Goal: Use online tool/utility: Utilize a website feature to perform a specific function

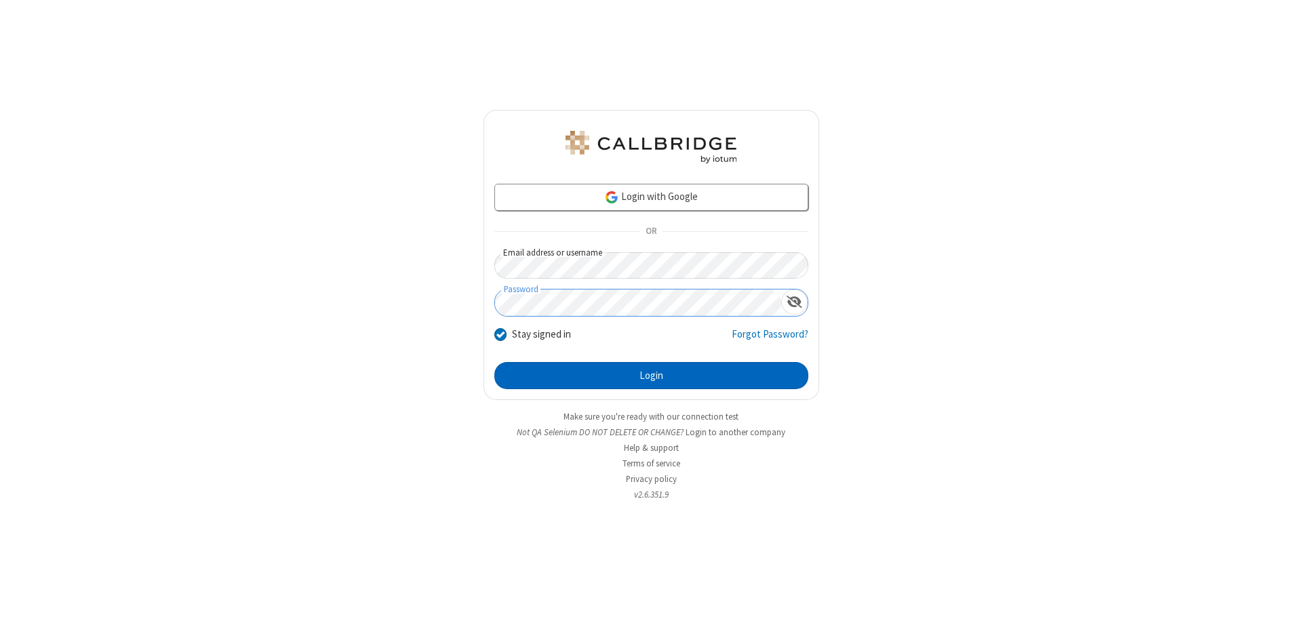
click at [651, 376] on button "Login" at bounding box center [651, 375] width 314 height 27
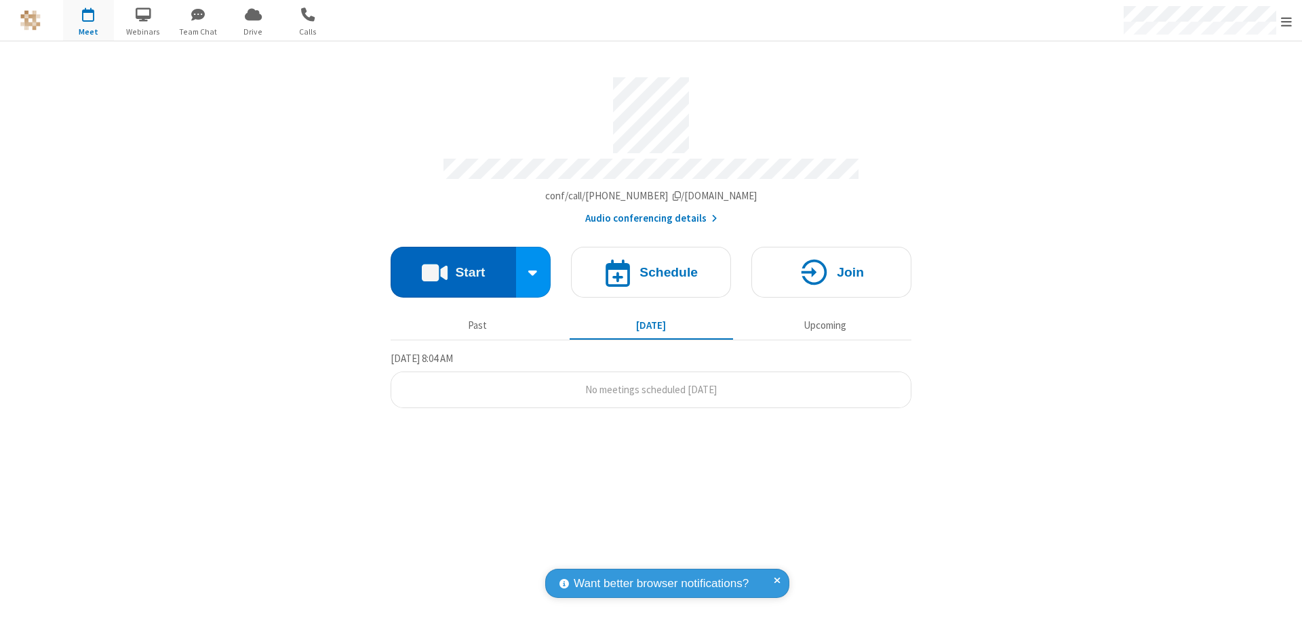
click at [453, 266] on button "Start" at bounding box center [453, 272] width 125 height 51
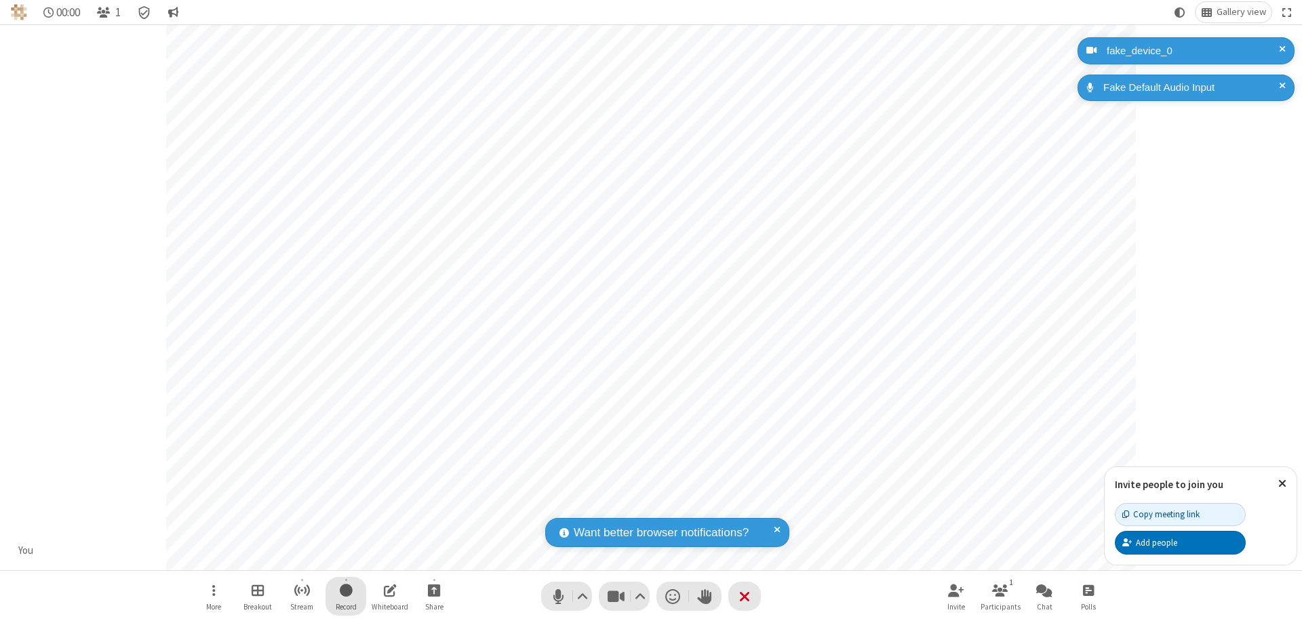
click at [346, 596] on span "Start recording" at bounding box center [346, 590] width 13 height 17
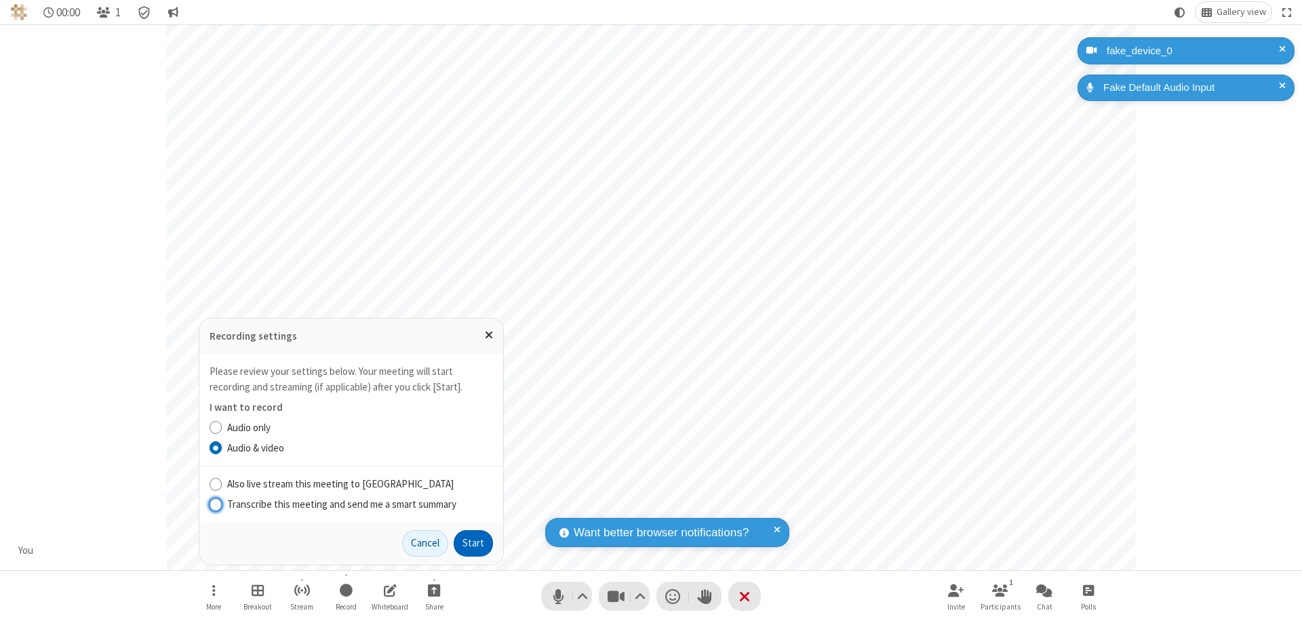
click at [473, 543] on button "Start" at bounding box center [473, 543] width 39 height 27
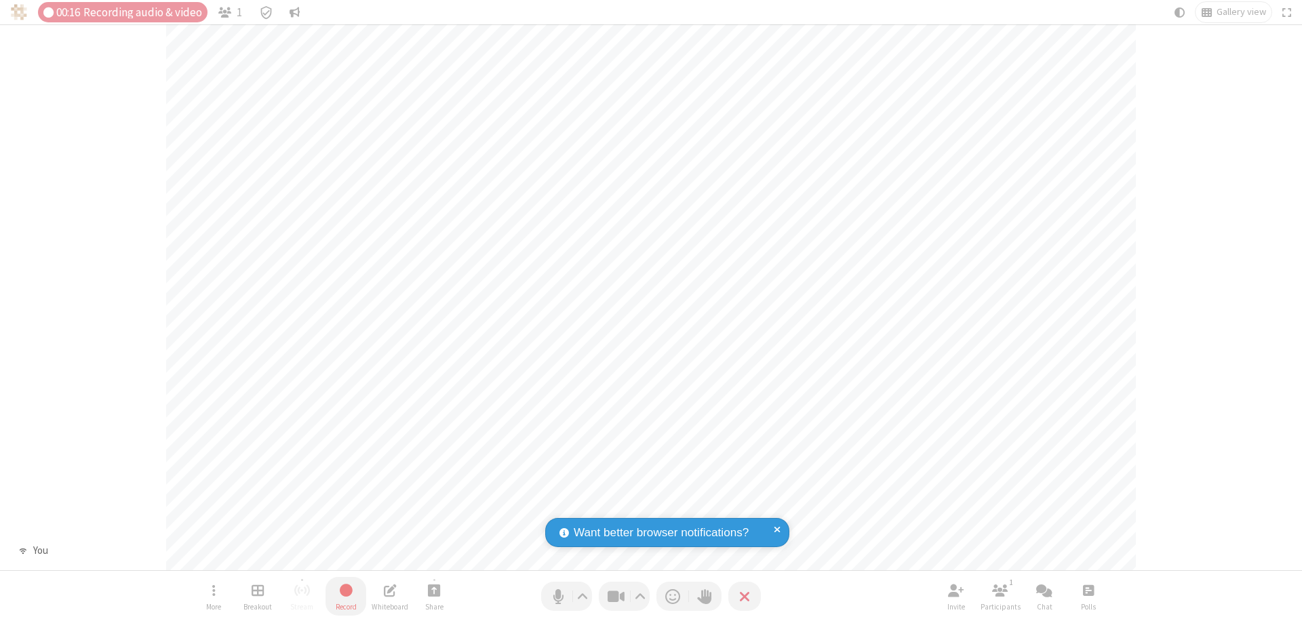
click at [346, 596] on span "Stop recording" at bounding box center [345, 590] width 17 height 18
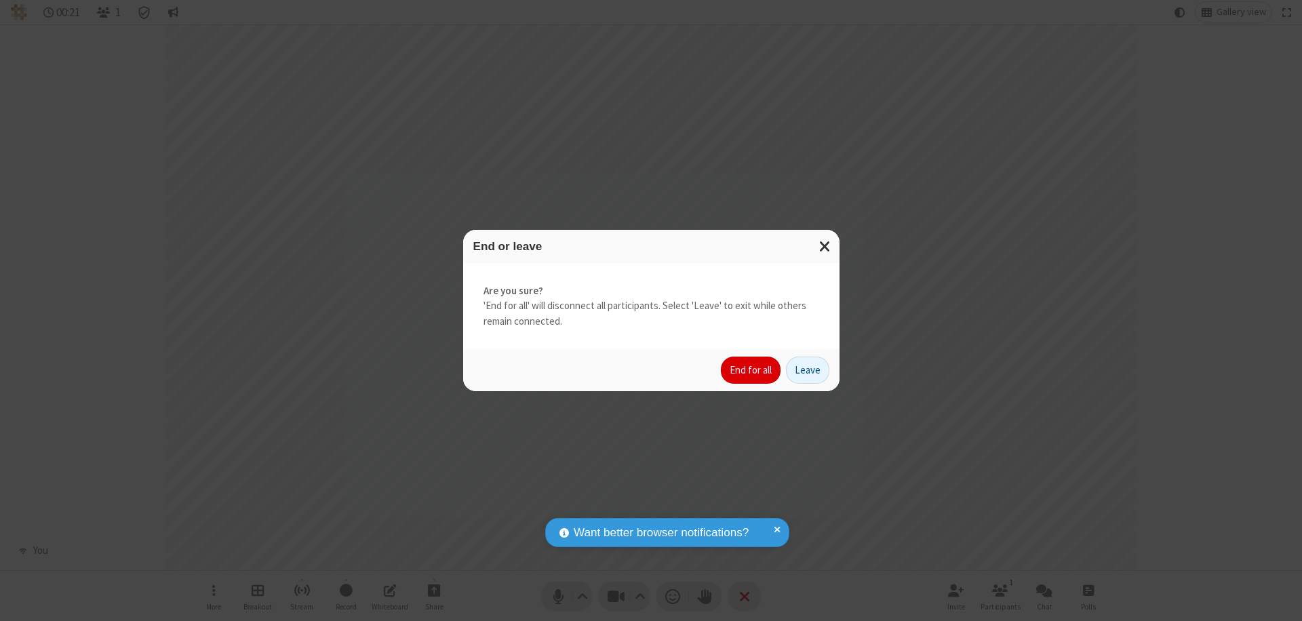
click at [752, 370] on button "End for all" at bounding box center [751, 370] width 60 height 27
